Goal: Task Accomplishment & Management: Manage account settings

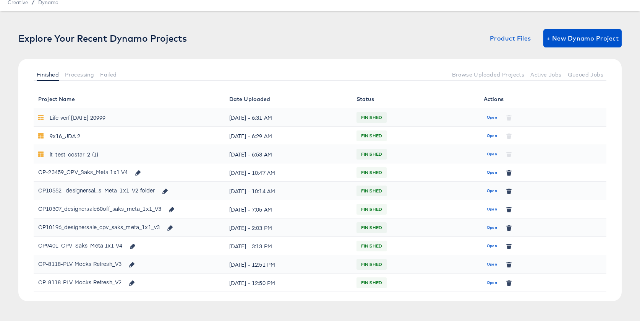
scroll to position [37, 0]
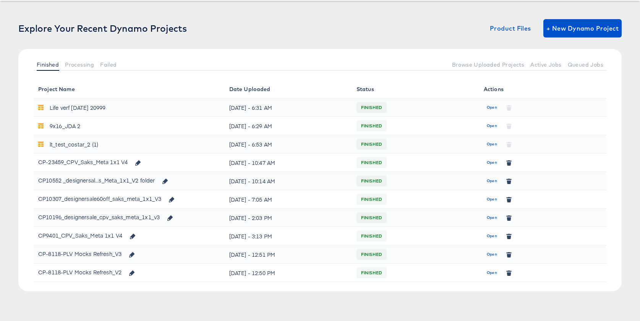
click at [492, 162] on span "Open" at bounding box center [492, 162] width 10 height 7
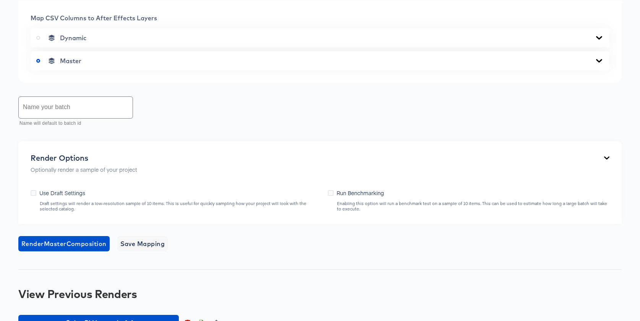
scroll to position [414, 0]
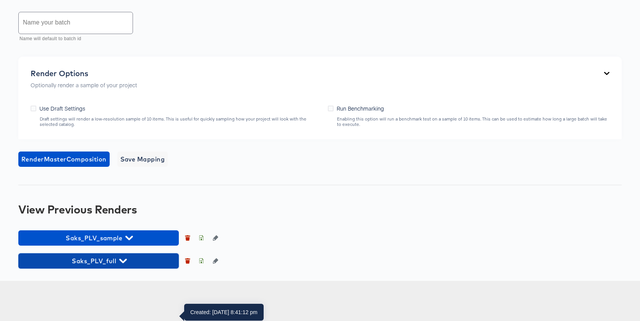
click at [136, 266] on span "Saks_PLV_full" at bounding box center [98, 260] width 153 height 11
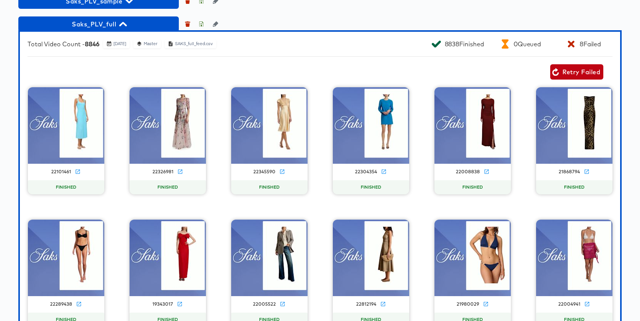
scroll to position [668, 0]
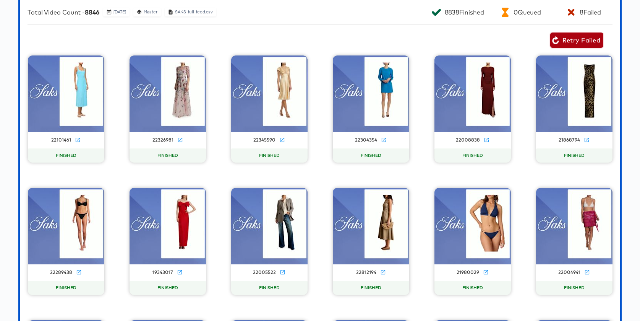
click at [584, 45] on span "Retry Failed" at bounding box center [576, 40] width 47 height 11
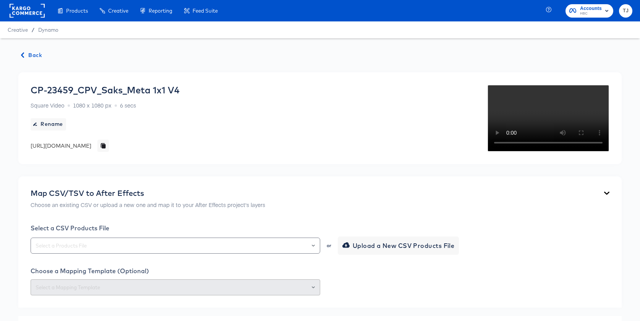
scroll to position [583, 0]
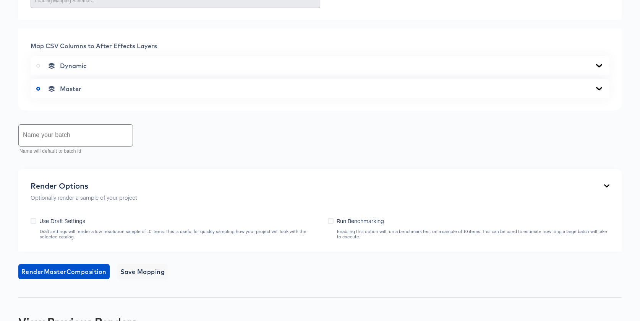
scroll to position [412, 0]
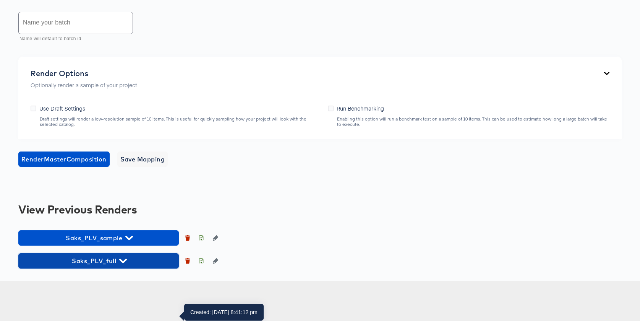
click at [126, 266] on span "Saks_PLV_full" at bounding box center [98, 260] width 153 height 11
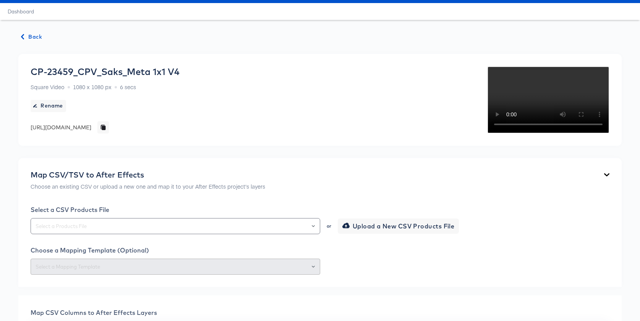
scroll to position [0, 0]
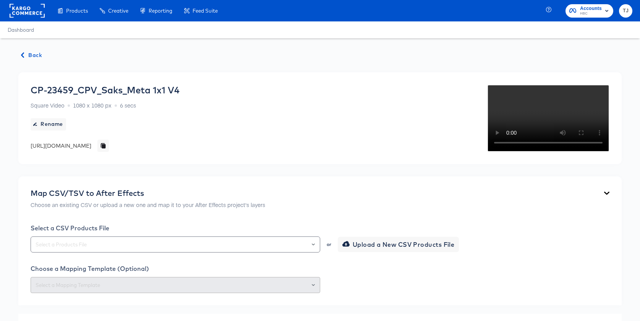
click at [20, 10] on rect at bounding box center [27, 11] width 35 height 14
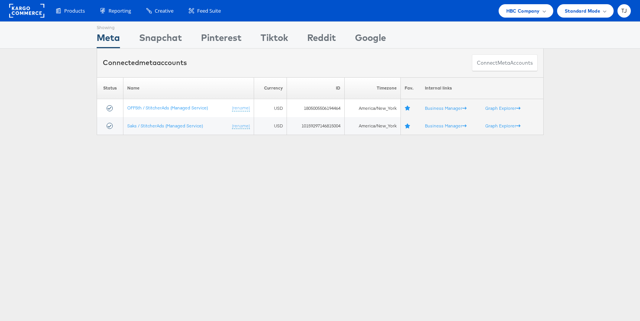
click at [18, 11] on rect at bounding box center [26, 11] width 35 height 14
click at [530, 10] on span "HBC Company" at bounding box center [523, 11] width 34 height 8
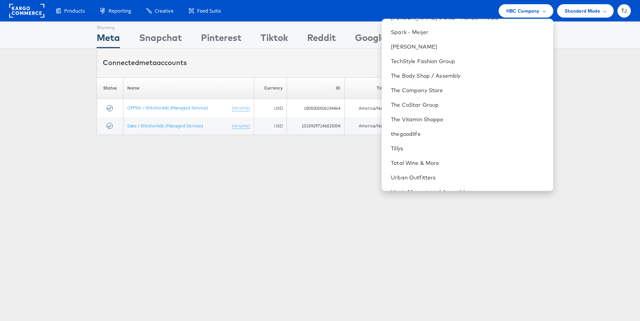
scroll to position [1066, 0]
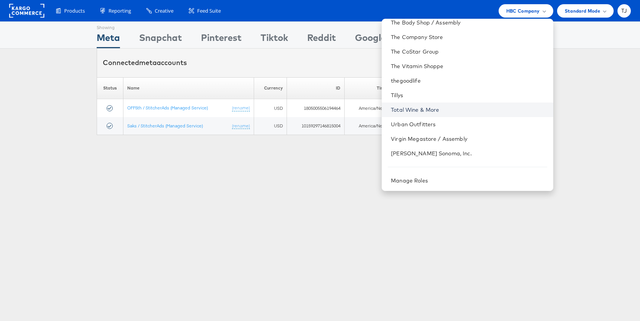
click at [483, 109] on link "Total Wine & More" at bounding box center [469, 110] width 156 height 8
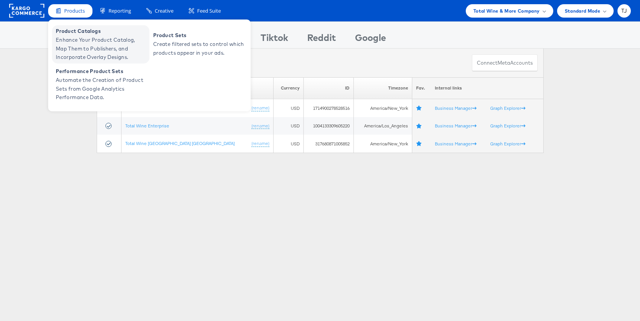
click at [77, 32] on span "Product Catalogs" at bounding box center [102, 31] width 92 height 9
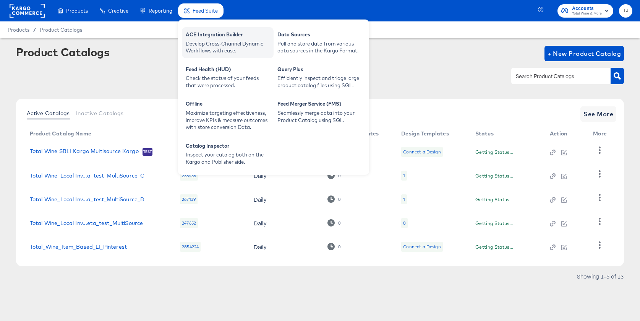
click at [215, 47] on div "Develop Cross-Channel Dynamic Workflows with ease." at bounding box center [228, 47] width 84 height 14
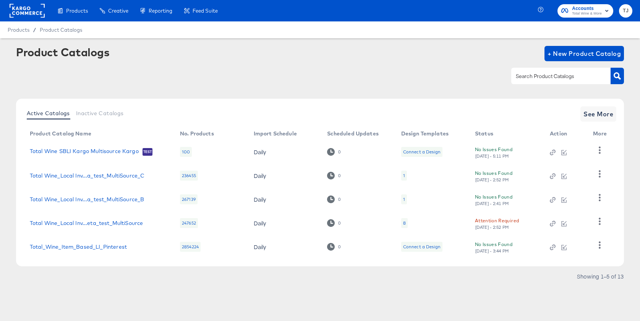
click at [26, 11] on rect at bounding box center [27, 11] width 35 height 14
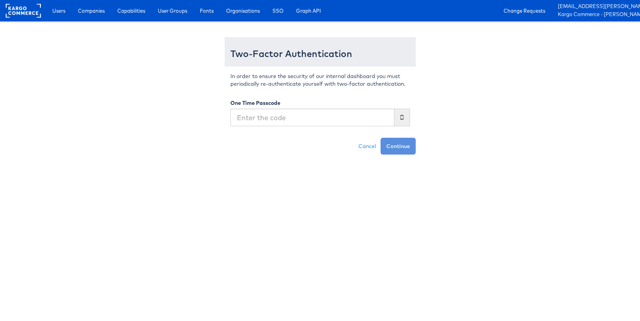
click at [331, 113] on input "text" at bounding box center [312, 118] width 164 height 18
type input "163164"
click at [381, 138] on button "Continue" at bounding box center [398, 146] width 35 height 17
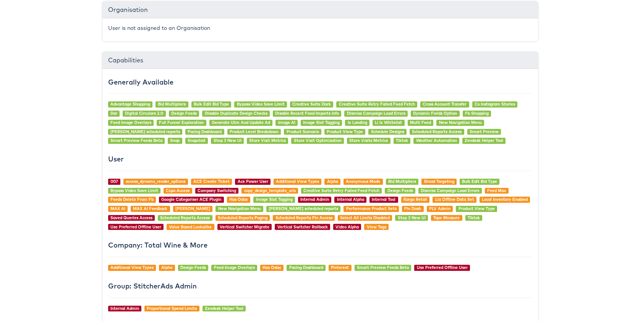
scroll to position [852, 0]
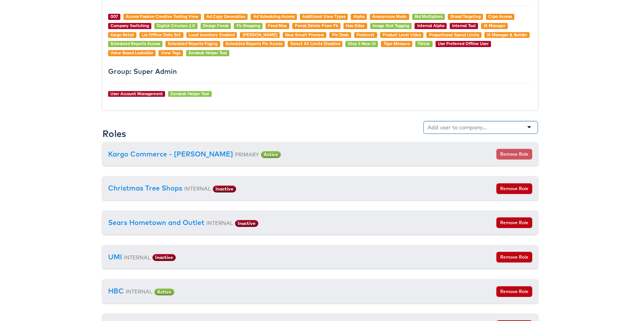
click at [452, 128] on input "text" at bounding box center [458, 127] width 60 height 8
type input "maso"
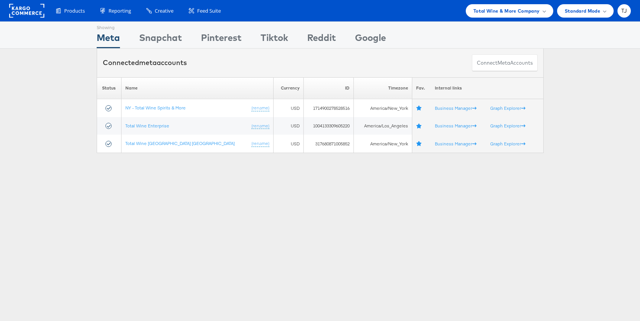
drag, startPoint x: 531, startPoint y: 12, endPoint x: 531, endPoint y: 26, distance: 13.8
click at [531, 12] on span "Total Wine & More Company" at bounding box center [507, 11] width 67 height 8
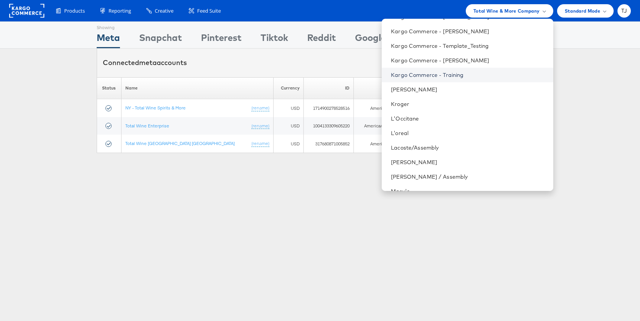
scroll to position [707, 0]
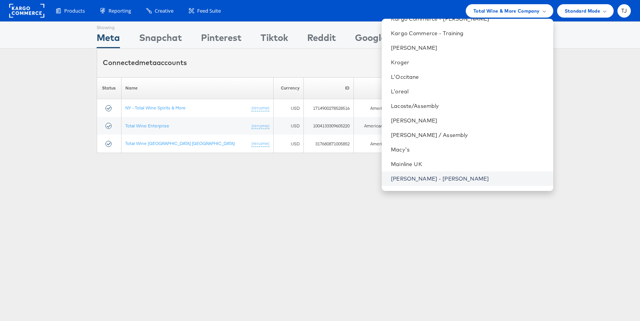
click at [487, 179] on link "Mason - Alexis Bittar" at bounding box center [469, 179] width 156 height 8
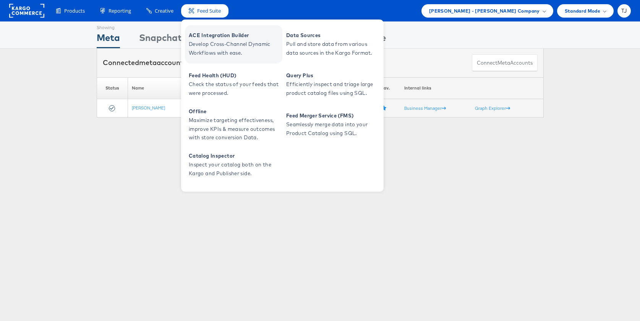
click at [217, 35] on span "ACE Integration Builder" at bounding box center [235, 35] width 92 height 9
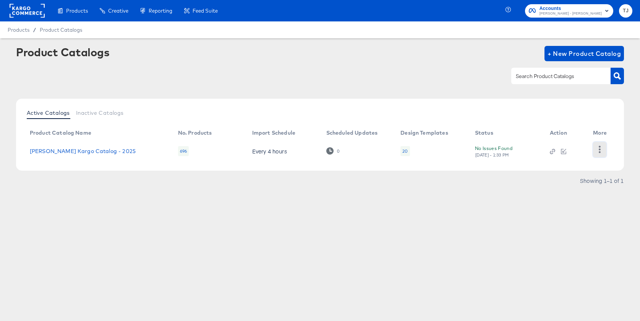
click at [601, 153] on button "button" at bounding box center [599, 149] width 13 height 15
click at [579, 150] on div "HUD Checks (Internal)" at bounding box center [569, 149] width 76 height 12
click at [550, 134] on div "Changelog" at bounding box center [569, 137] width 76 height 12
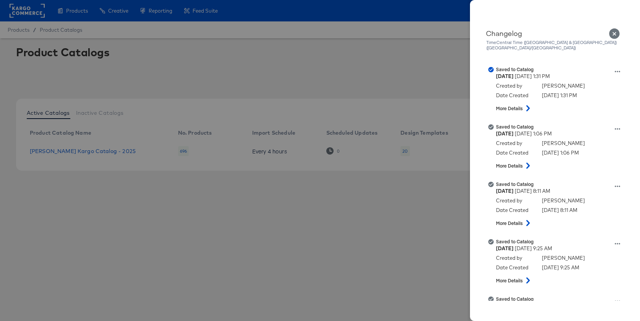
click at [32, 12] on div at bounding box center [320, 160] width 640 height 321
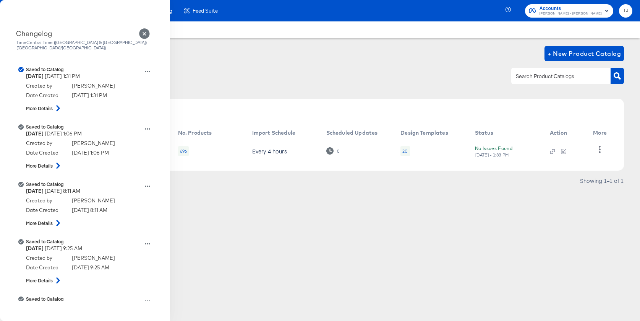
click at [0, 0] on div at bounding box center [0, 0] width 0 height 0
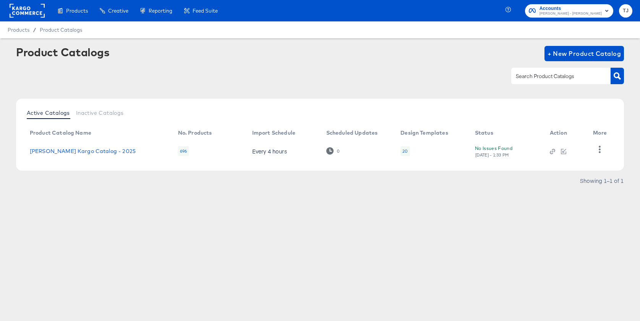
click at [42, 13] on rect at bounding box center [27, 11] width 35 height 14
click at [37, 12] on rect at bounding box center [27, 11] width 35 height 14
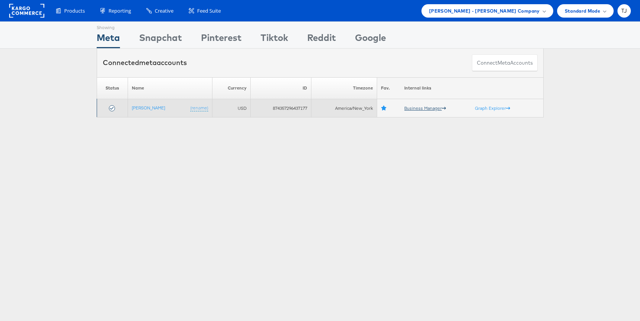
click at [411, 109] on link "Business Manager" at bounding box center [425, 108] width 42 height 6
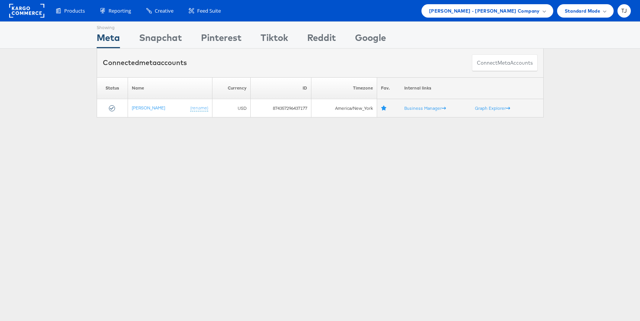
click at [15, 9] on rect at bounding box center [26, 11] width 35 height 14
drag, startPoint x: 15, startPoint y: 9, endPoint x: 279, endPoint y: 29, distance: 264.5
click at [15, 9] on rect at bounding box center [26, 11] width 35 height 14
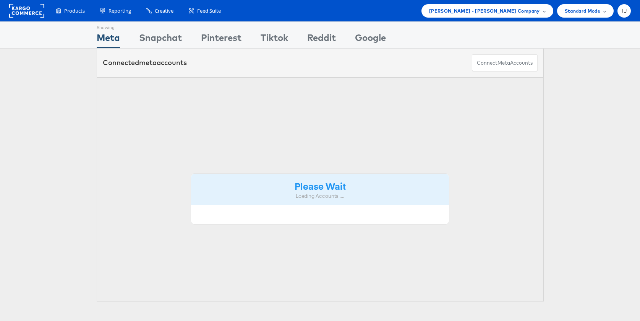
drag, startPoint x: 533, startPoint y: 10, endPoint x: 533, endPoint y: 18, distance: 8.0
click at [533, 10] on span "[PERSON_NAME] - [PERSON_NAME] Company" at bounding box center [484, 11] width 111 height 8
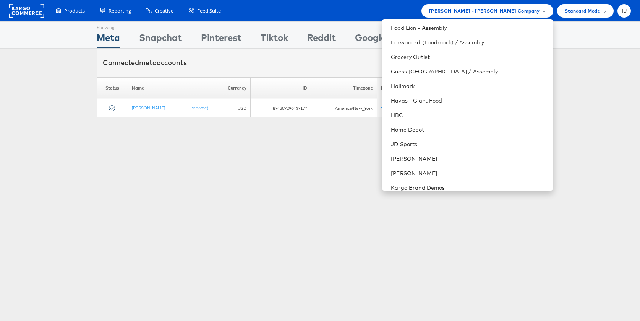
scroll to position [329, 0]
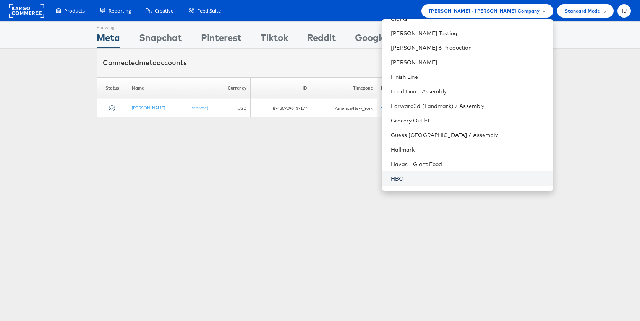
click at [464, 177] on link "HBC" at bounding box center [469, 179] width 156 height 8
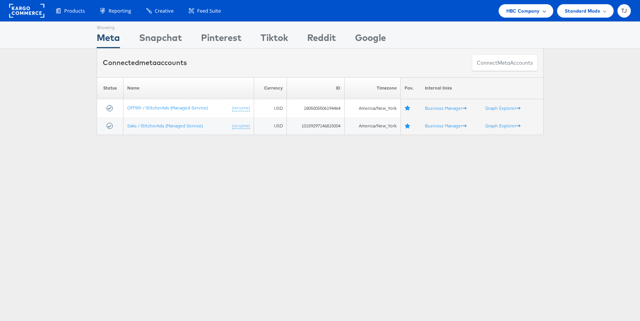
click at [538, 11] on span "HBC Company" at bounding box center [523, 11] width 34 height 8
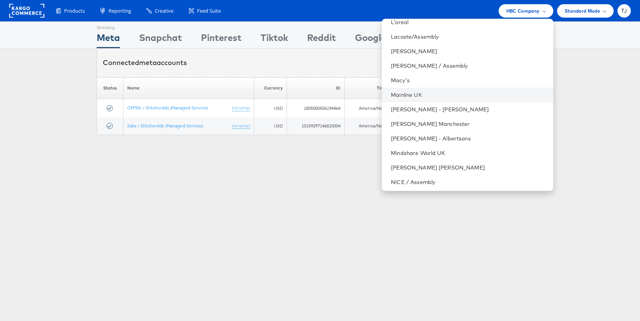
scroll to position [1081, 0]
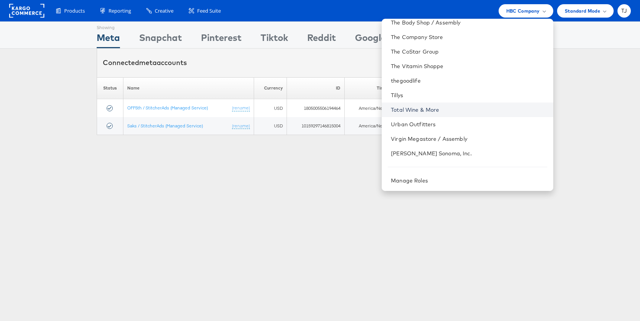
click at [484, 106] on link "Total Wine & More" at bounding box center [469, 110] width 156 height 8
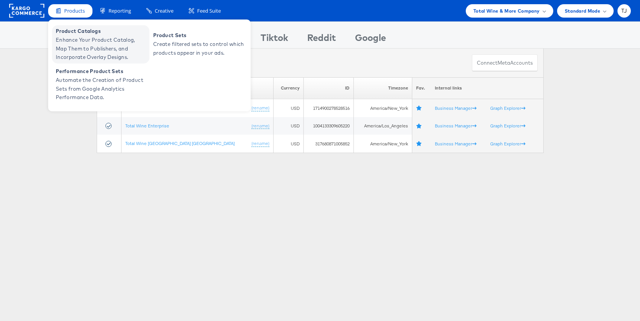
click at [78, 36] on span "Enhance Your Product Catalog, Map Them to Publishers, and Incorporate Overlay D…" at bounding box center [102, 49] width 92 height 26
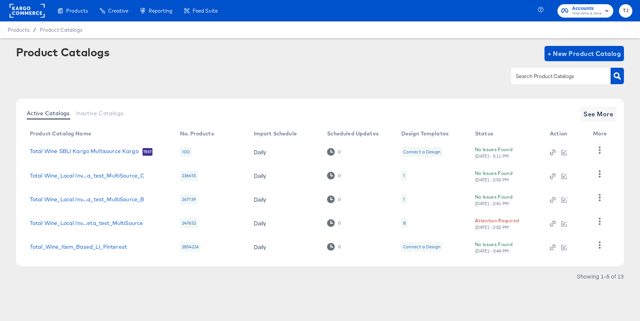
click at [304, 76] on div at bounding box center [320, 75] width 608 height 17
